Goal: Navigation & Orientation: Find specific page/section

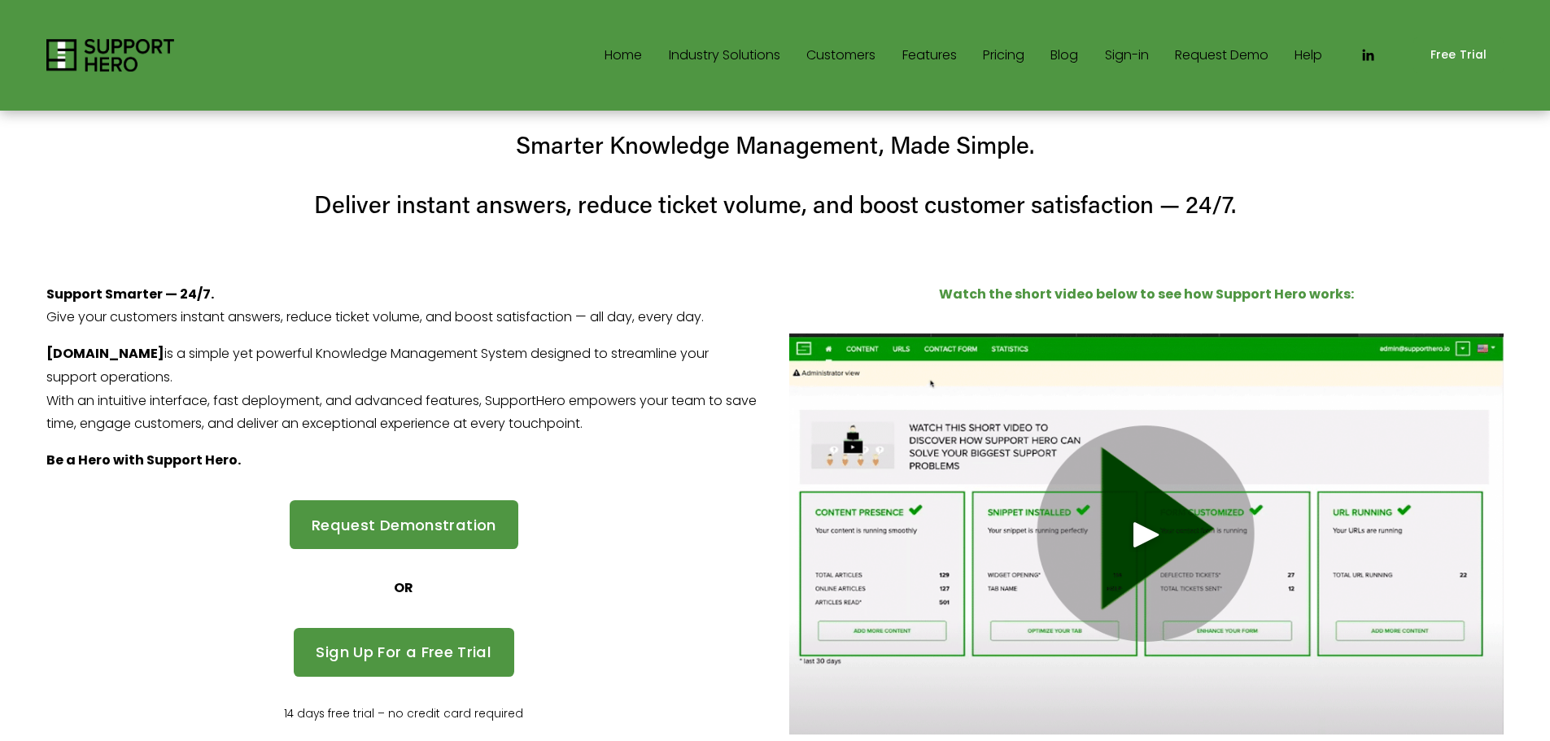
click at [1017, 56] on link "Pricing" at bounding box center [1004, 55] width 42 height 26
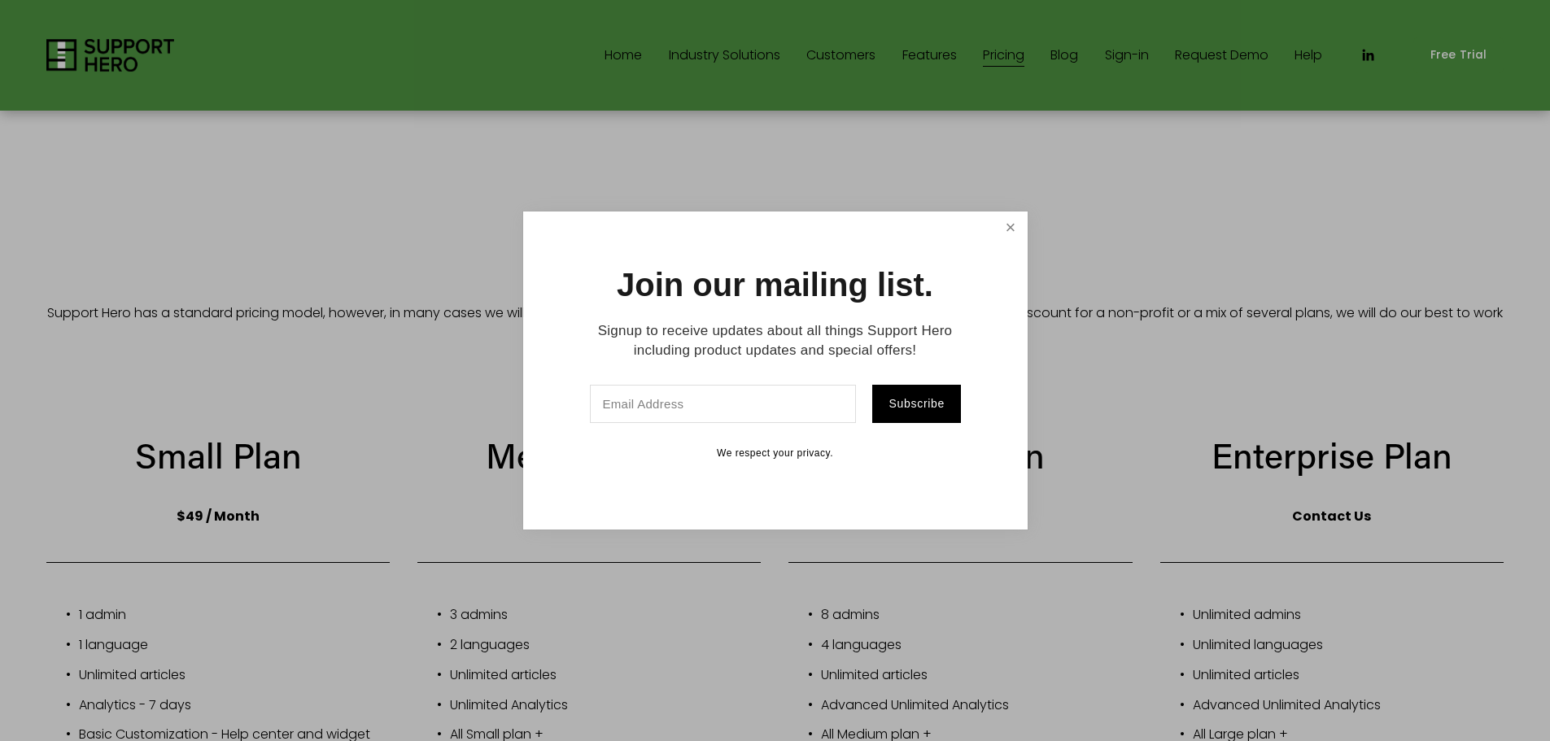
click at [1013, 225] on link "Close" at bounding box center [1010, 228] width 28 height 28
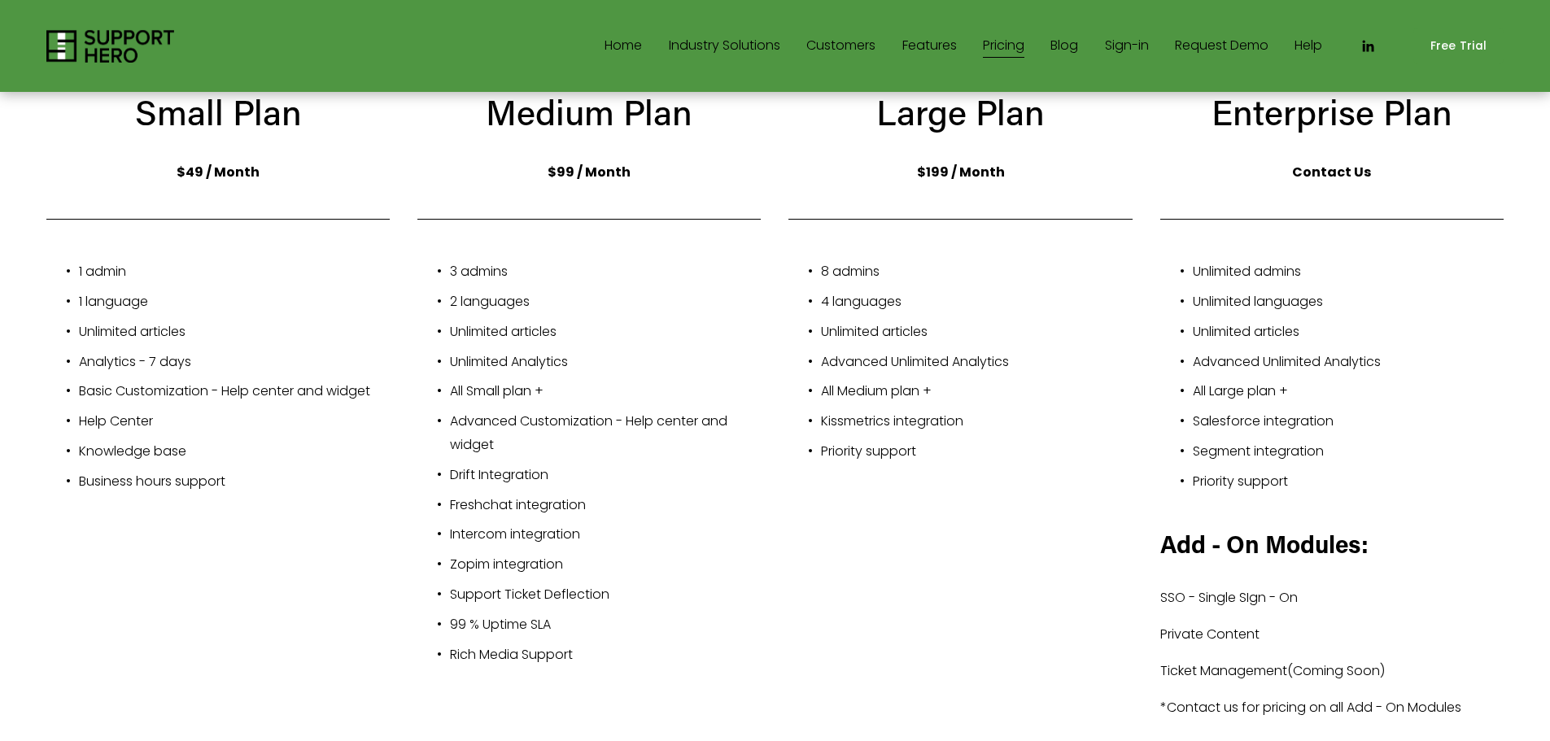
scroll to position [326, 0]
click at [1131, 41] on link "Sign-in" at bounding box center [1127, 46] width 44 height 26
